Goal: Information Seeking & Learning: Learn about a topic

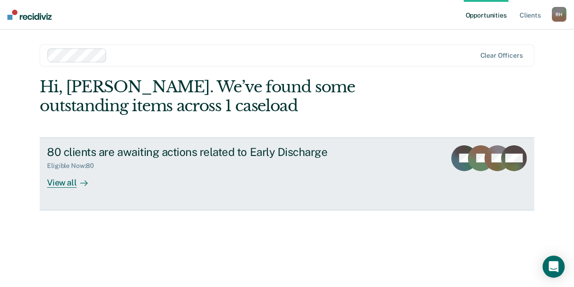
click at [66, 182] on div "View all" at bounding box center [73, 179] width 52 height 18
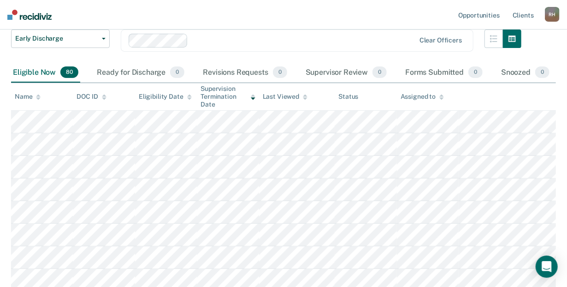
scroll to position [81, 0]
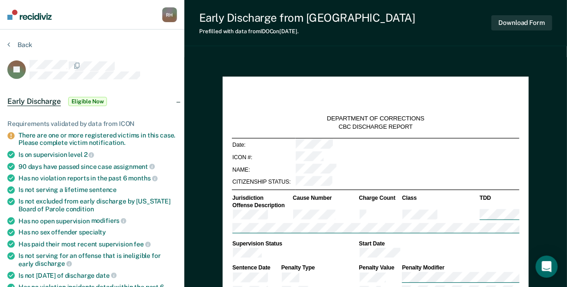
type textarea "x"
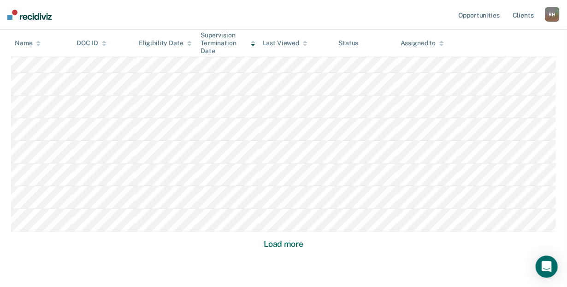
scroll to position [668, 0]
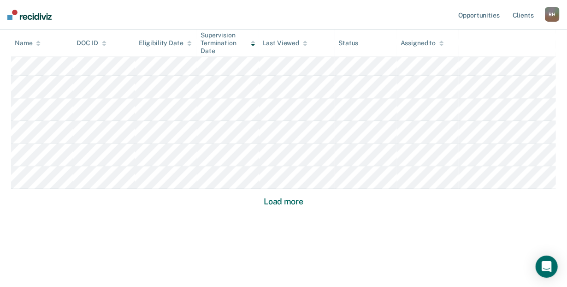
click at [283, 202] on button "Load more" at bounding box center [284, 202] width 45 height 11
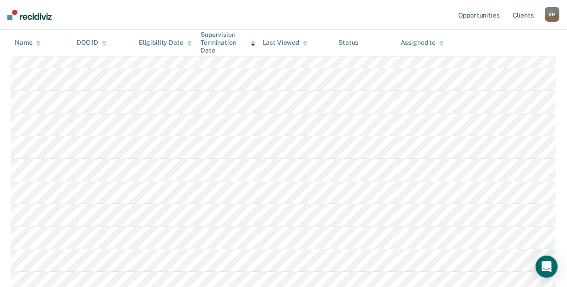
scroll to position [1346, 0]
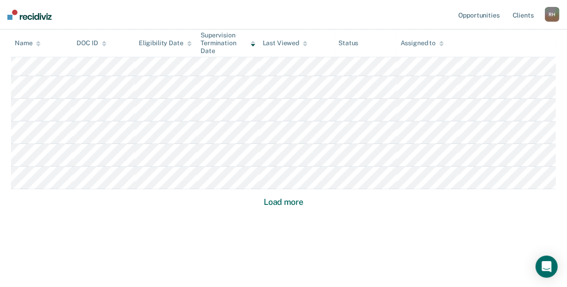
click at [290, 197] on button "Load more" at bounding box center [284, 202] width 45 height 11
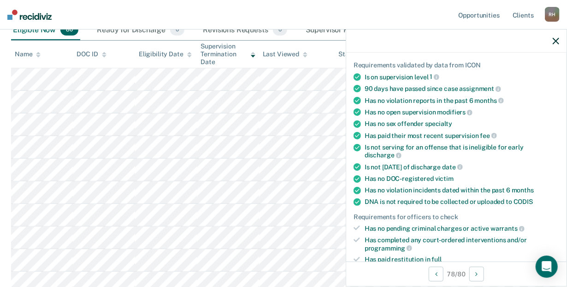
scroll to position [43, 0]
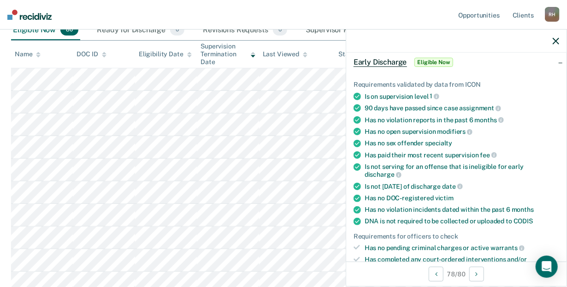
click at [555, 39] on icon "button" at bounding box center [556, 41] width 6 height 6
